Goal: Task Accomplishment & Management: Use online tool/utility

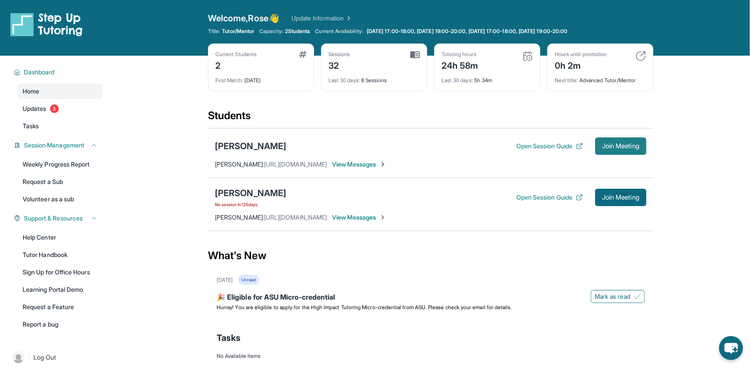
click at [624, 151] on button "Join Meeting" at bounding box center [620, 145] width 51 height 17
click at [83, 114] on link "Updates 3" at bounding box center [59, 109] width 85 height 16
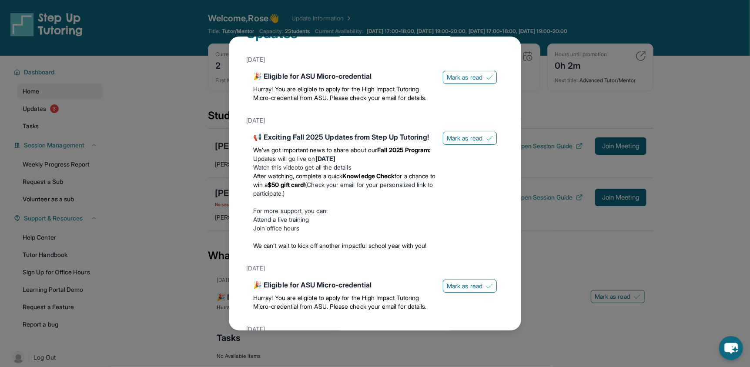
scroll to position [43, 0]
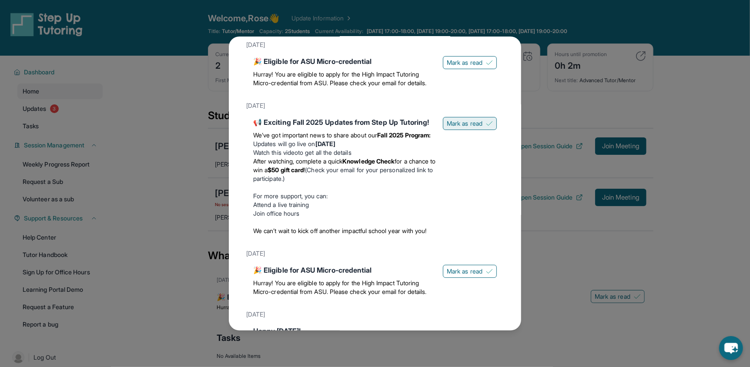
click at [447, 128] on span "Mark as read" at bounding box center [465, 123] width 36 height 9
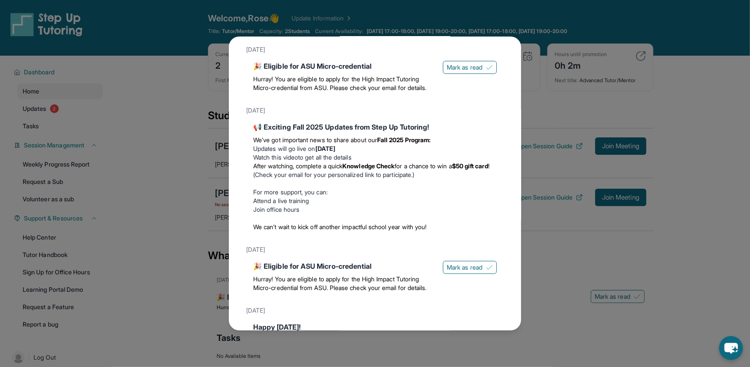
scroll to position [0, 0]
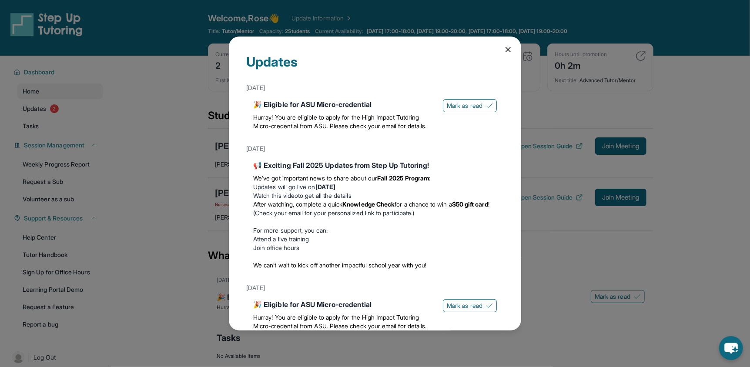
click at [129, 165] on div "Updates September 8th 🎉 Eligible for ASU Micro-credential Hurray! You are eligi…" at bounding box center [375, 183] width 750 height 367
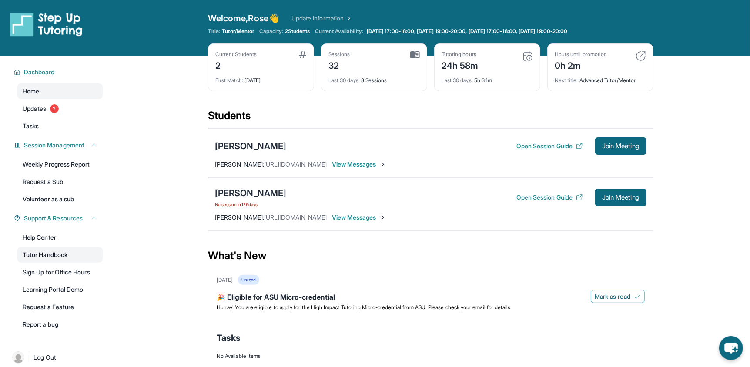
click at [40, 250] on link "Tutor Handbook" at bounding box center [59, 255] width 85 height 16
